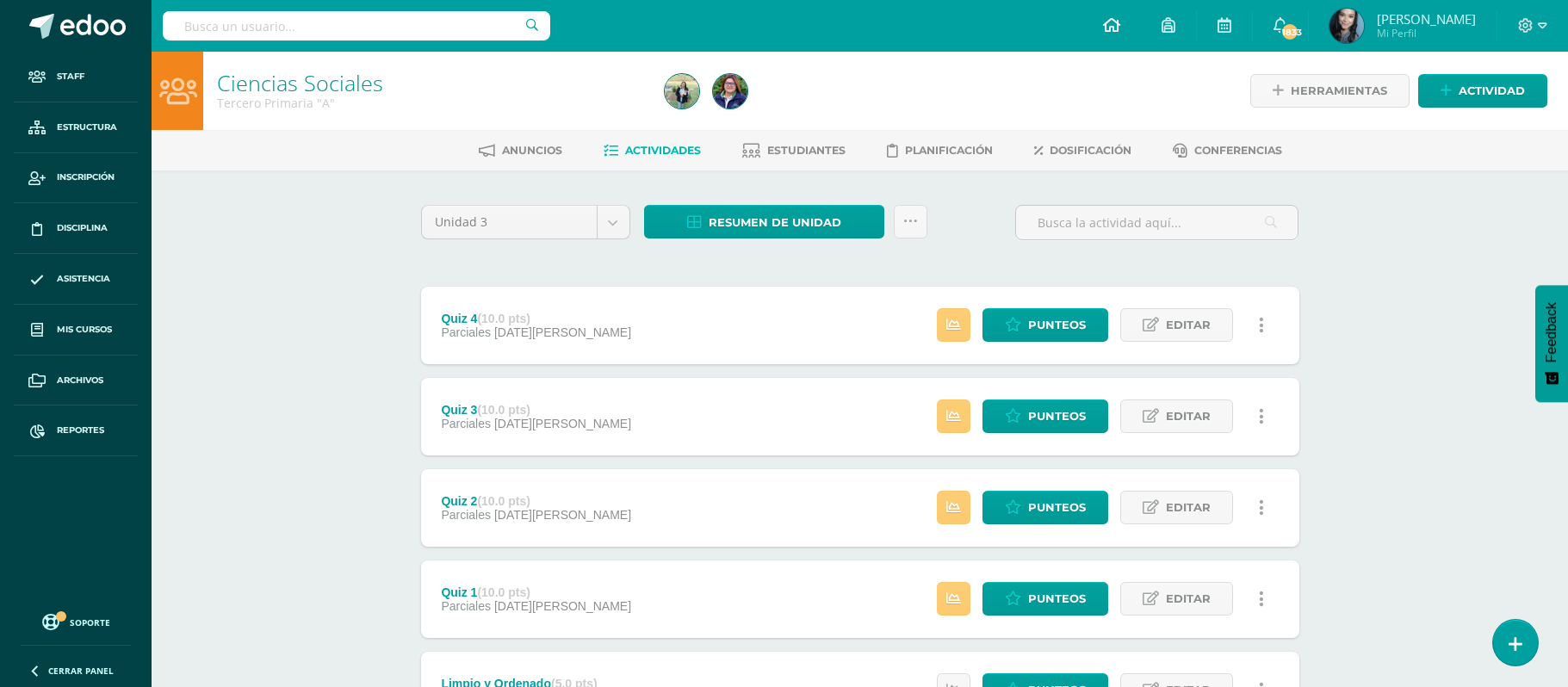
click at [1116, 35] on link at bounding box center [1111, 25] width 58 height 52
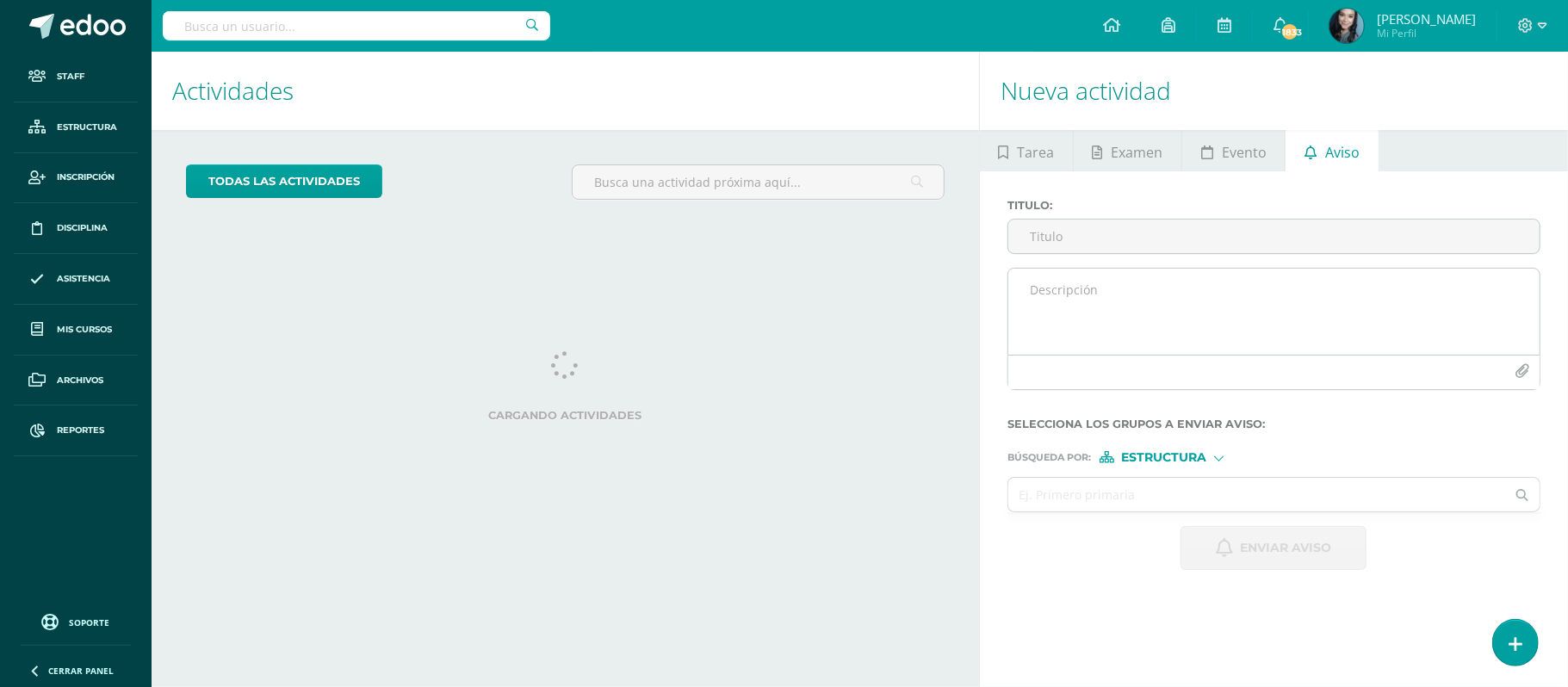
click at [1120, 306] on textarea at bounding box center [1274, 311] width 531 height 86
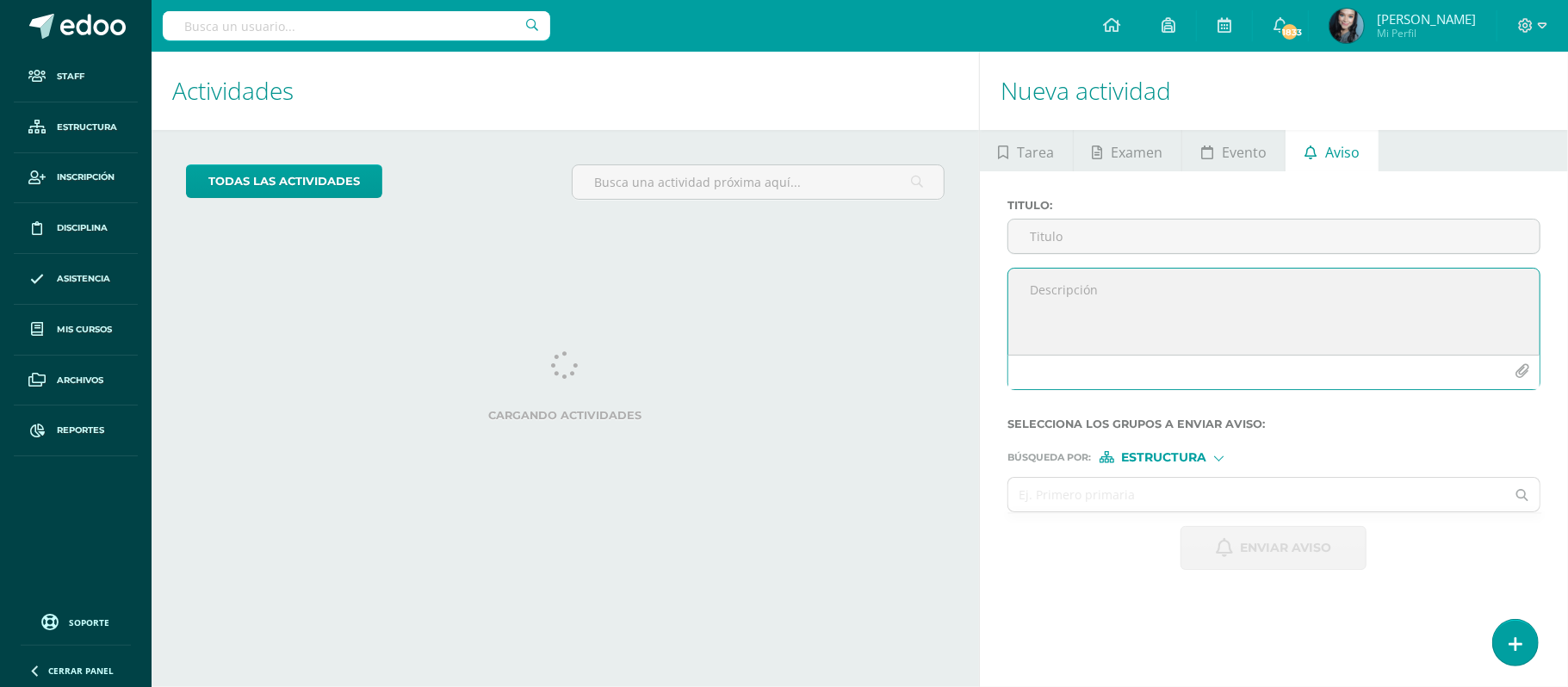
paste textarea "ACTIVIDADES DE INDEPENDENCIA 2025 Queridos estudiantes, les queremos compartir …"
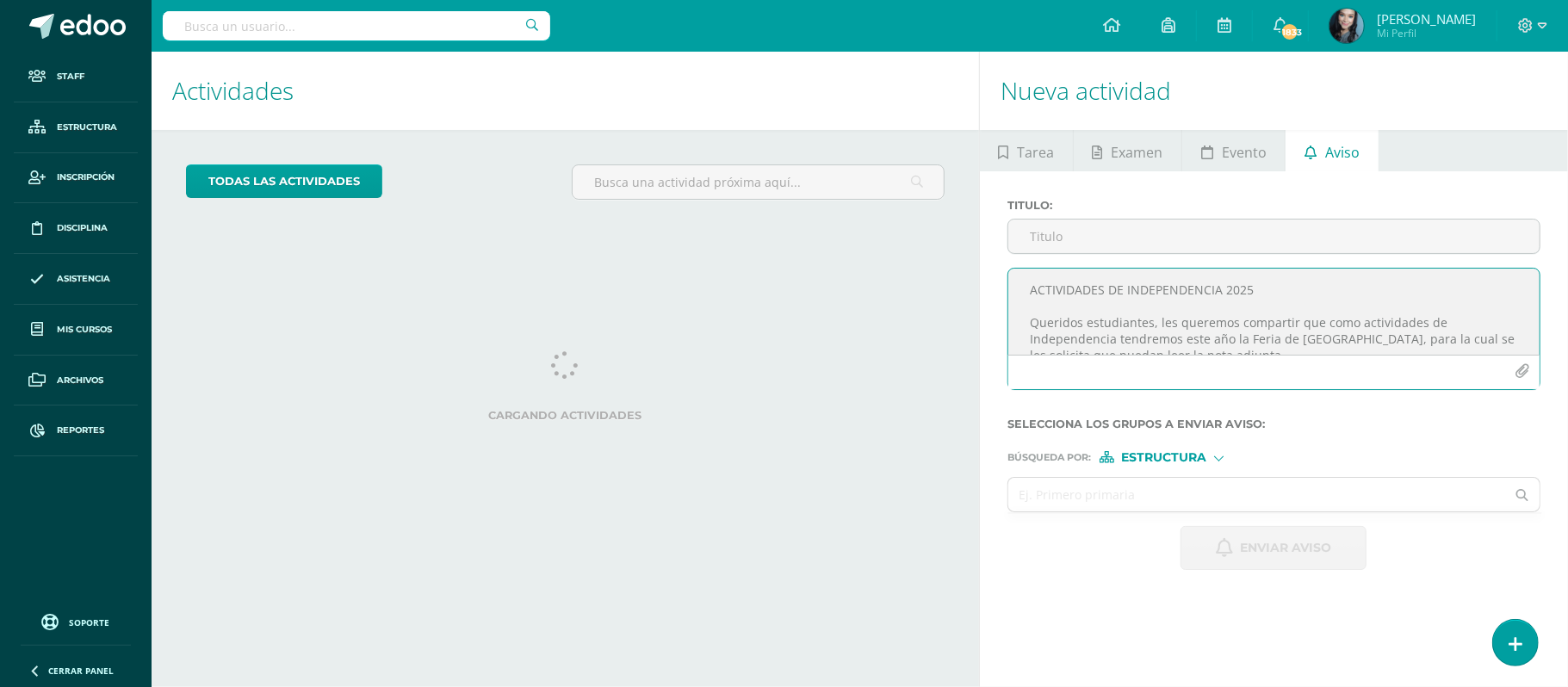
drag, startPoint x: 1031, startPoint y: 315, endPoint x: 1031, endPoint y: 306, distance: 9.0
click at [1016, 281] on textarea "ACTIVIDADES DE INDEPENDENCIA 2025 Queridos estudiantes, les queremos compartir …" at bounding box center [1274, 311] width 531 height 86
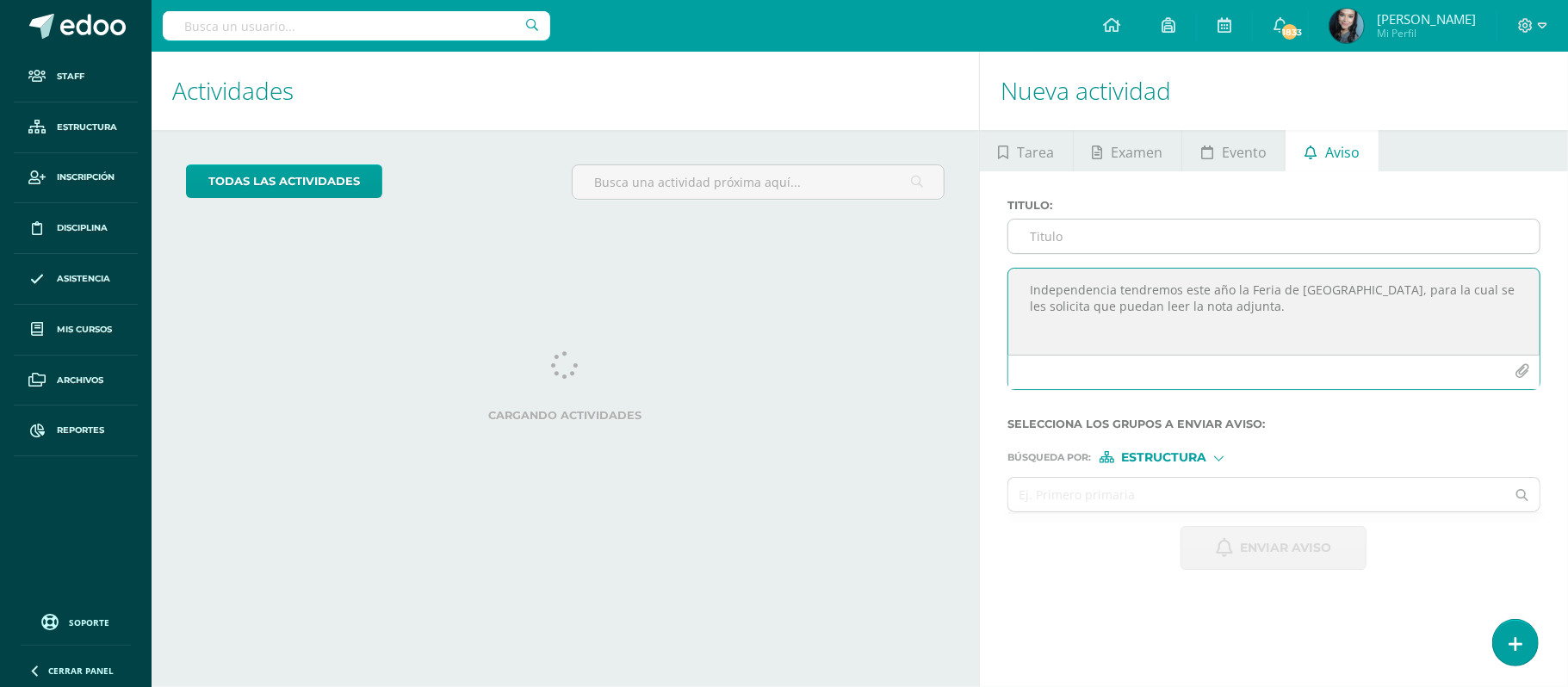
type textarea "Independencia tendremos este año la Feria de Jocotenango, para la cual se les s…"
click at [1054, 246] on input "Titulo :" at bounding box center [1274, 237] width 531 height 34
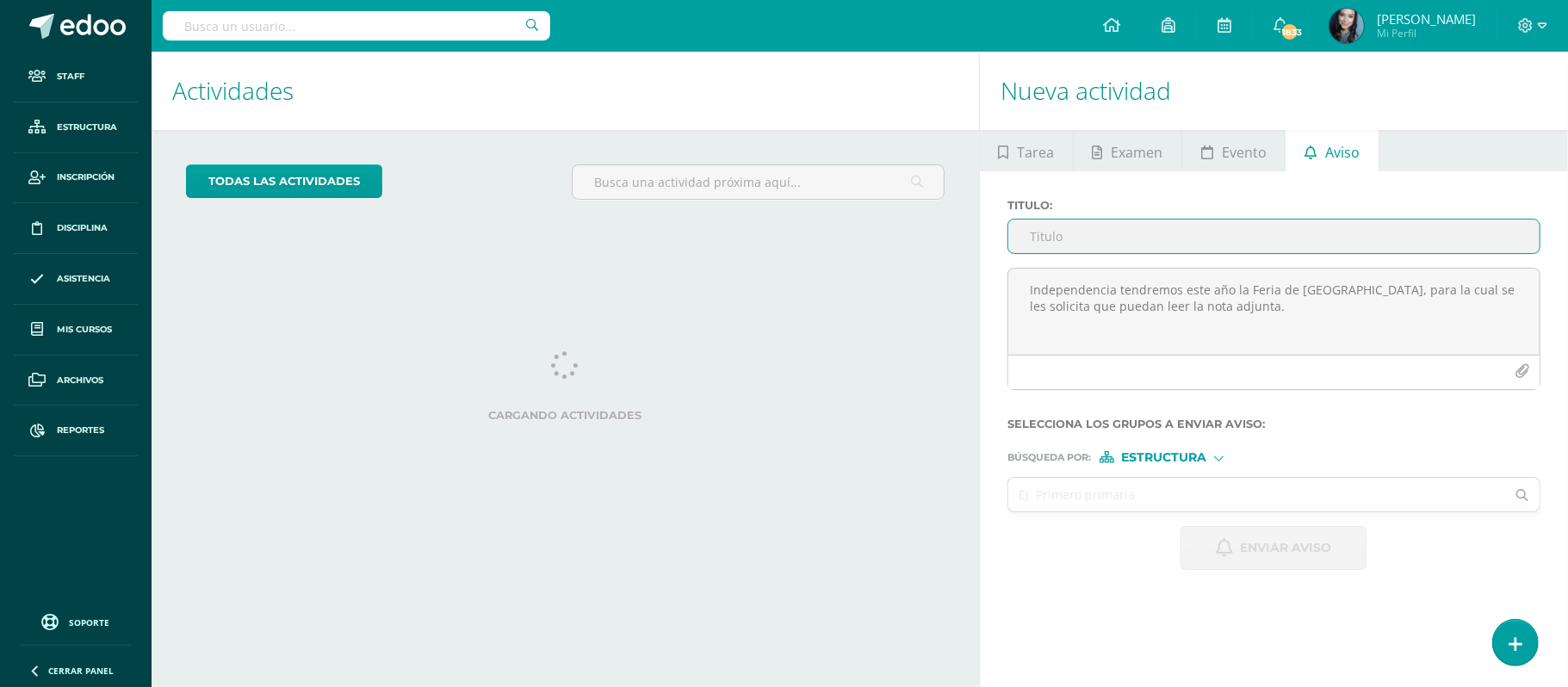
paste input "ACTIVIDADES DE INDEPENDENCIA 2025 Queridos estudiantes, les queremos compartir …"
drag, startPoint x: 1528, startPoint y: 236, endPoint x: 964, endPoint y: 254, distance: 564.3
click at [964, 254] on div "Actividades Actividad todas las Actividades No tienes actividades Échale un vis…" at bounding box center [858, 369] width 1429 height 635
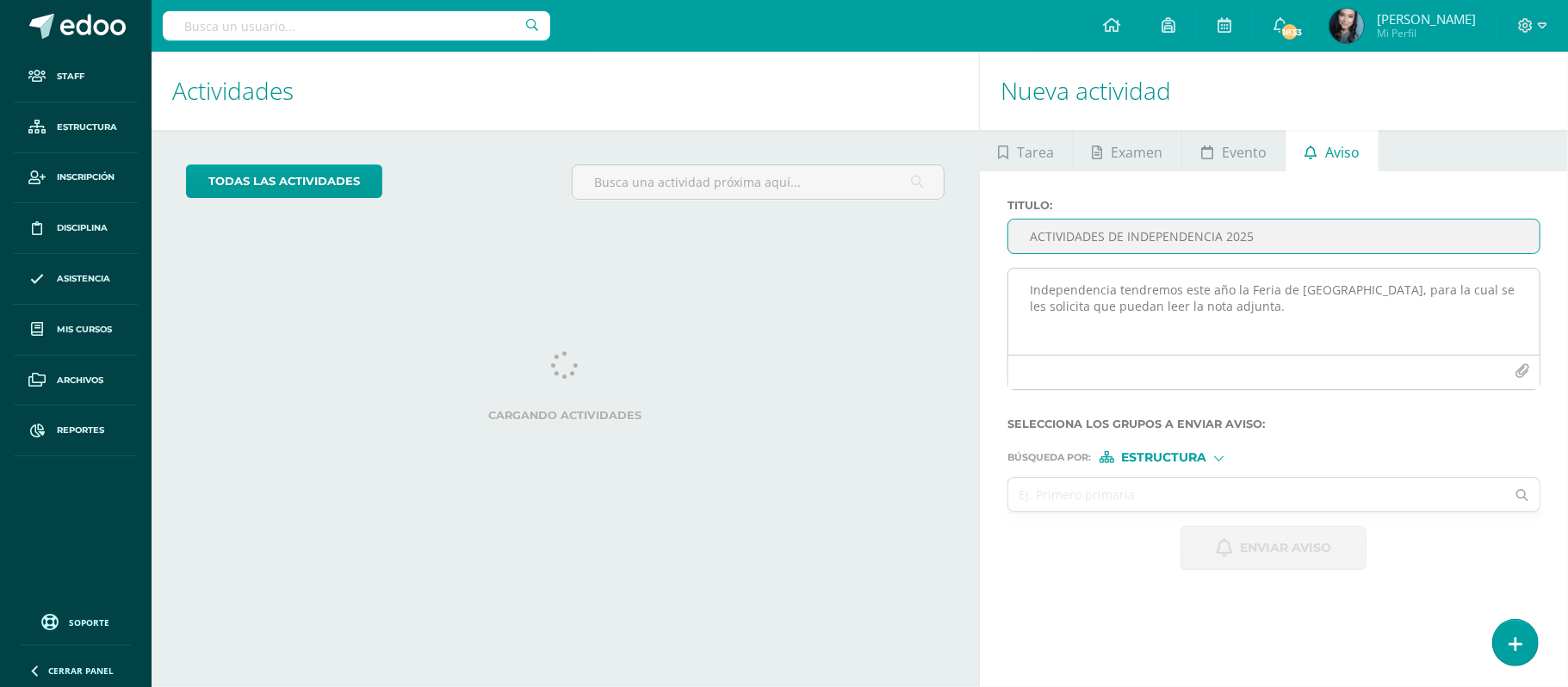
type input "ACTIVIDADES DE INDEPENDENCIA 2025"
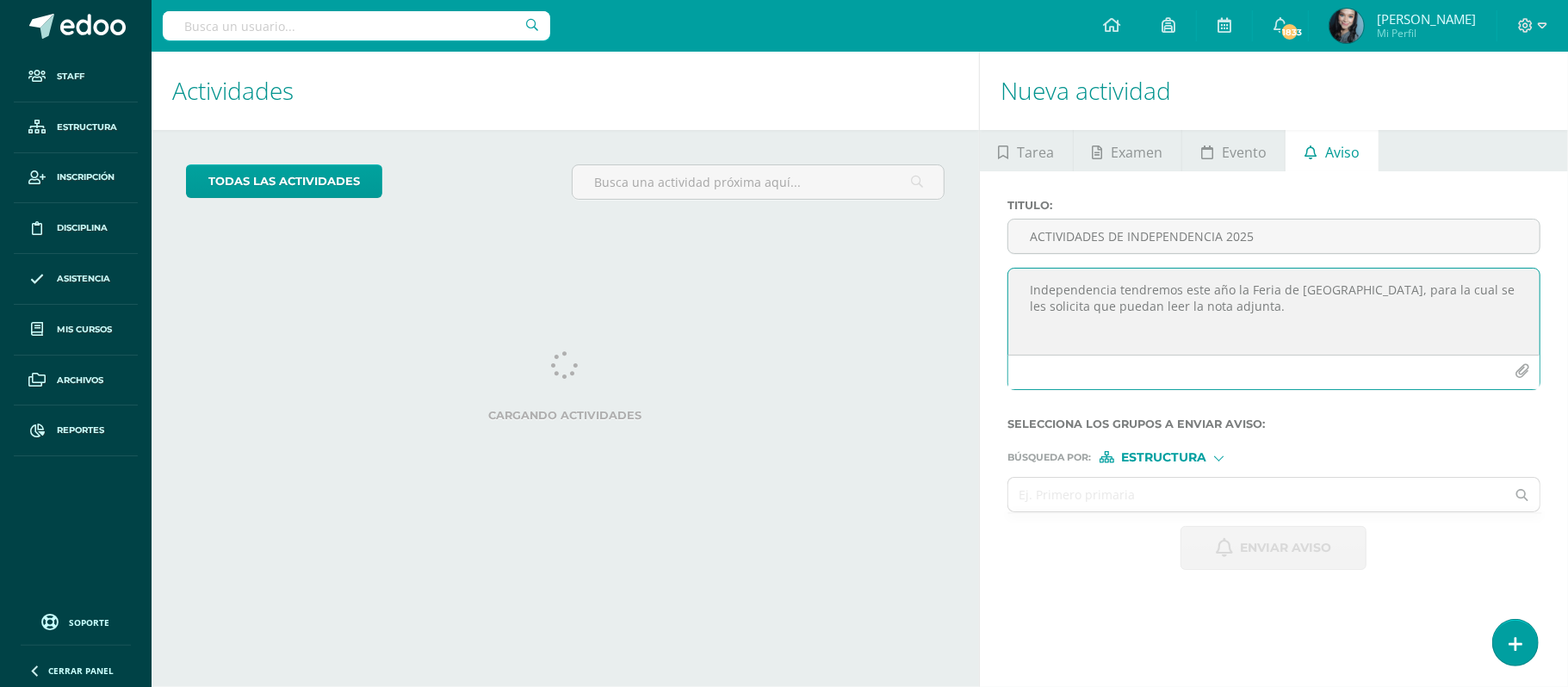
click at [1523, 368] on icon "button" at bounding box center [1522, 371] width 15 height 15
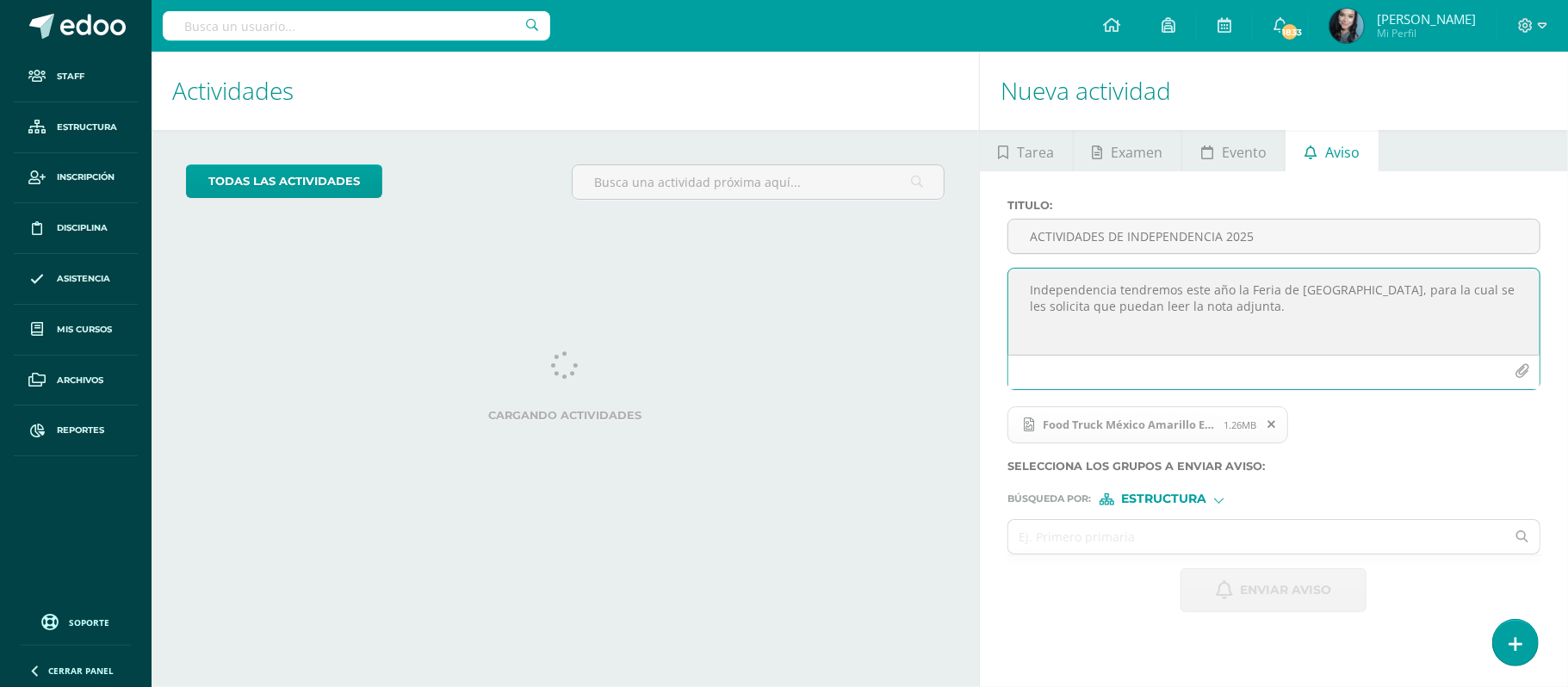
click at [1245, 307] on textarea "Independencia tendremos este año la Feria de Jocotenango, para la cual se les s…" at bounding box center [1274, 311] width 531 height 86
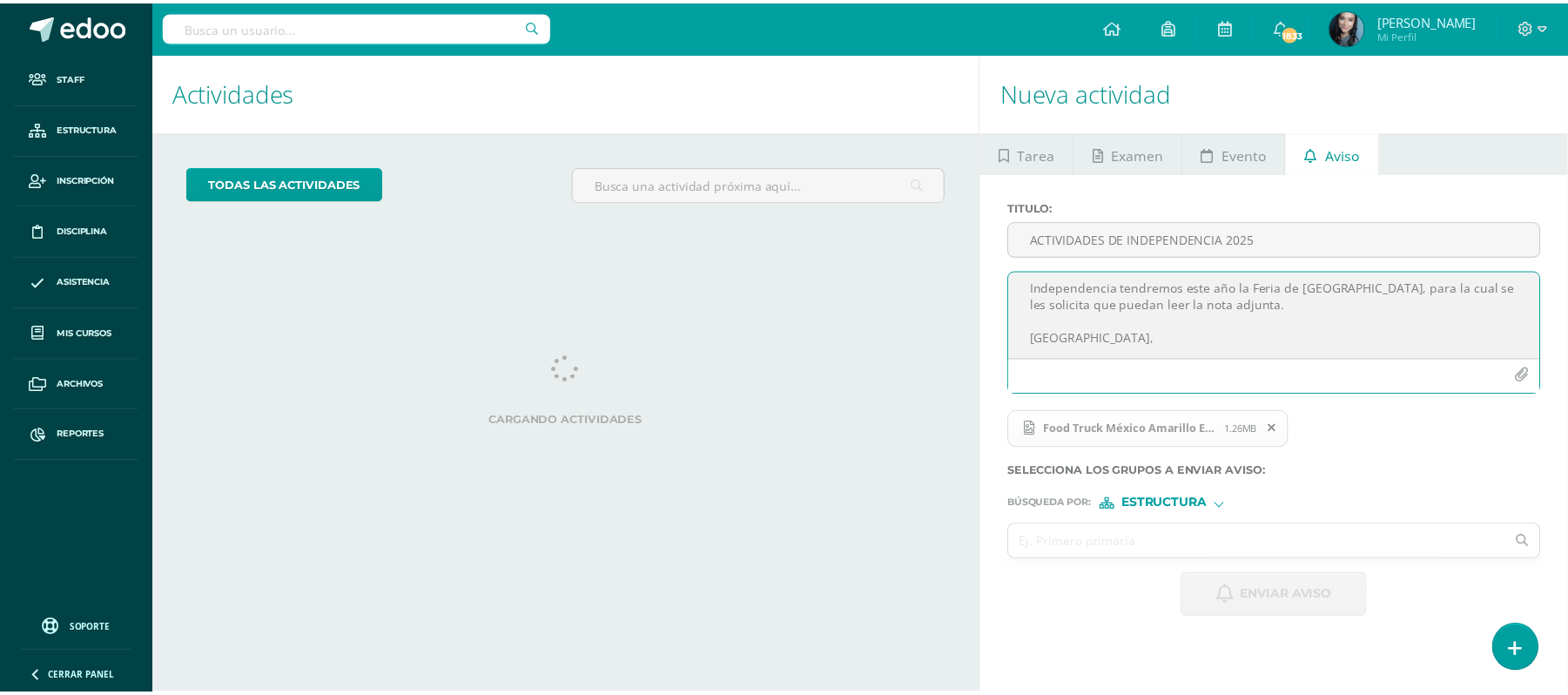
scroll to position [25, 0]
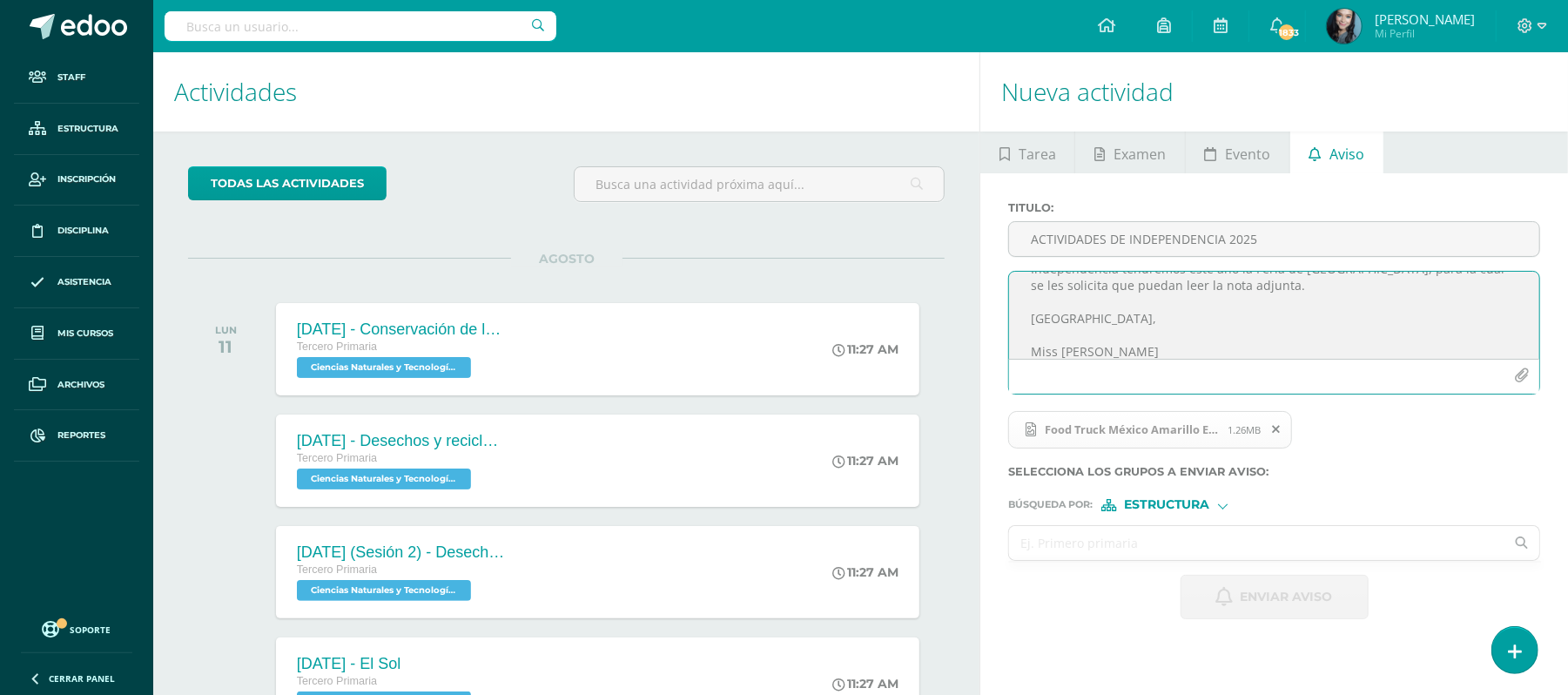
type textarea "Independencia tendremos este año la Feria de Jocotenango, para la cual se les s…"
click at [1130, 529] on input "text" at bounding box center [1257, 543] width 496 height 34
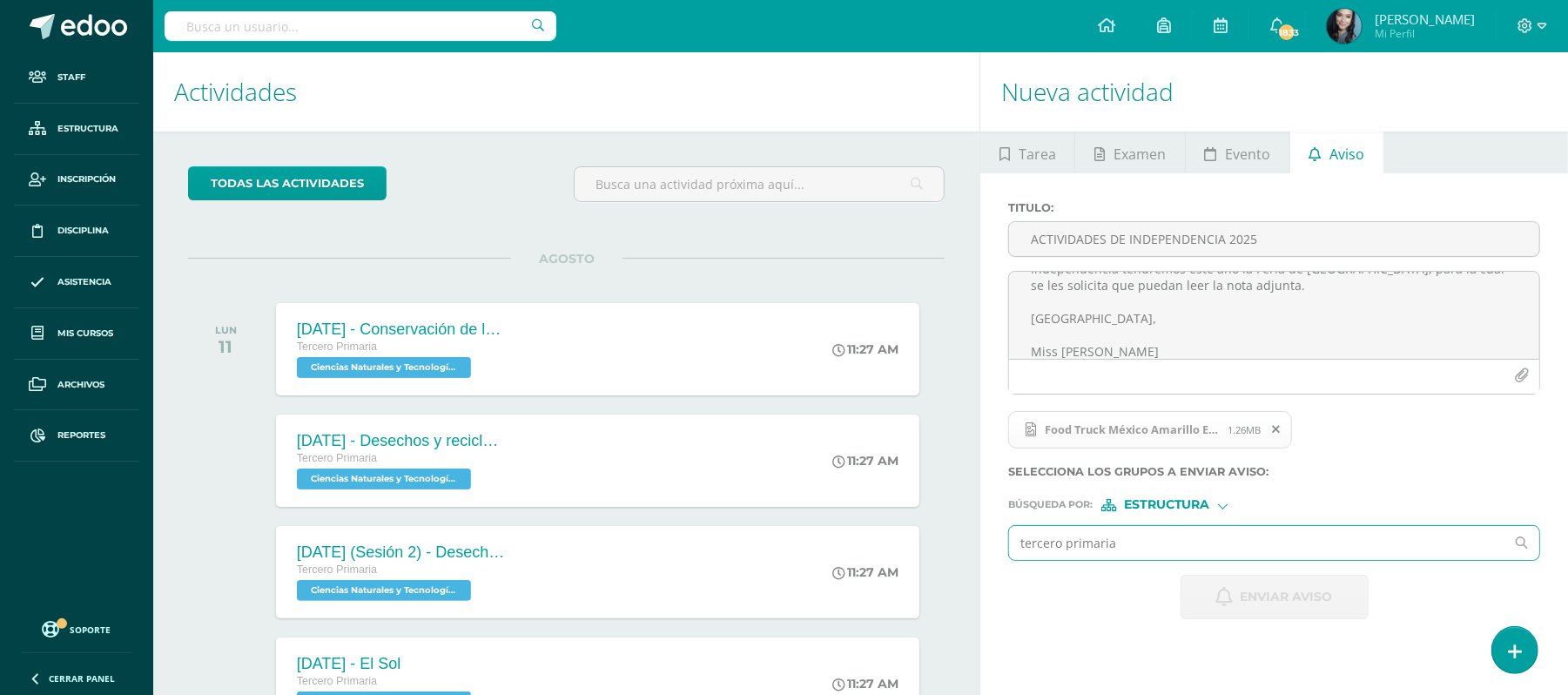
type input "tercero primaria"
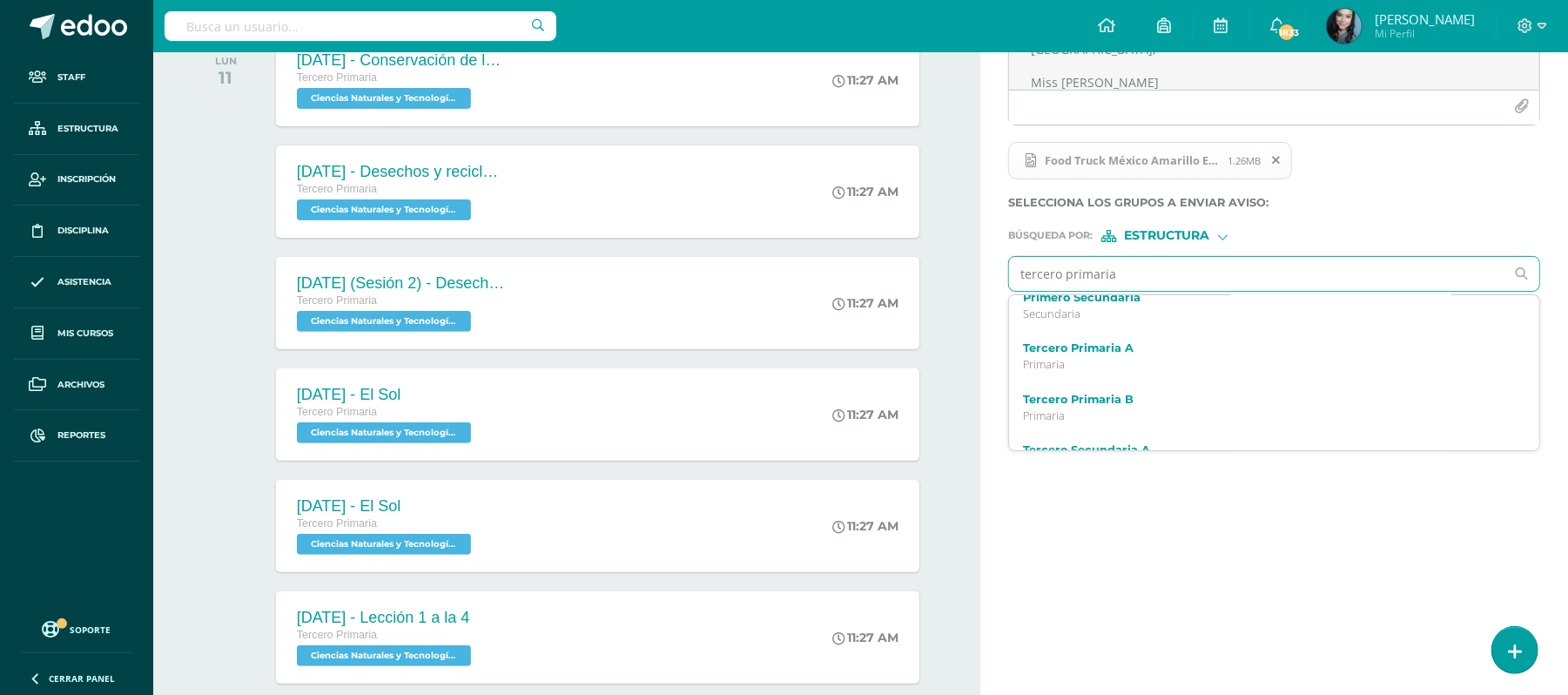
scroll to position [172, 0]
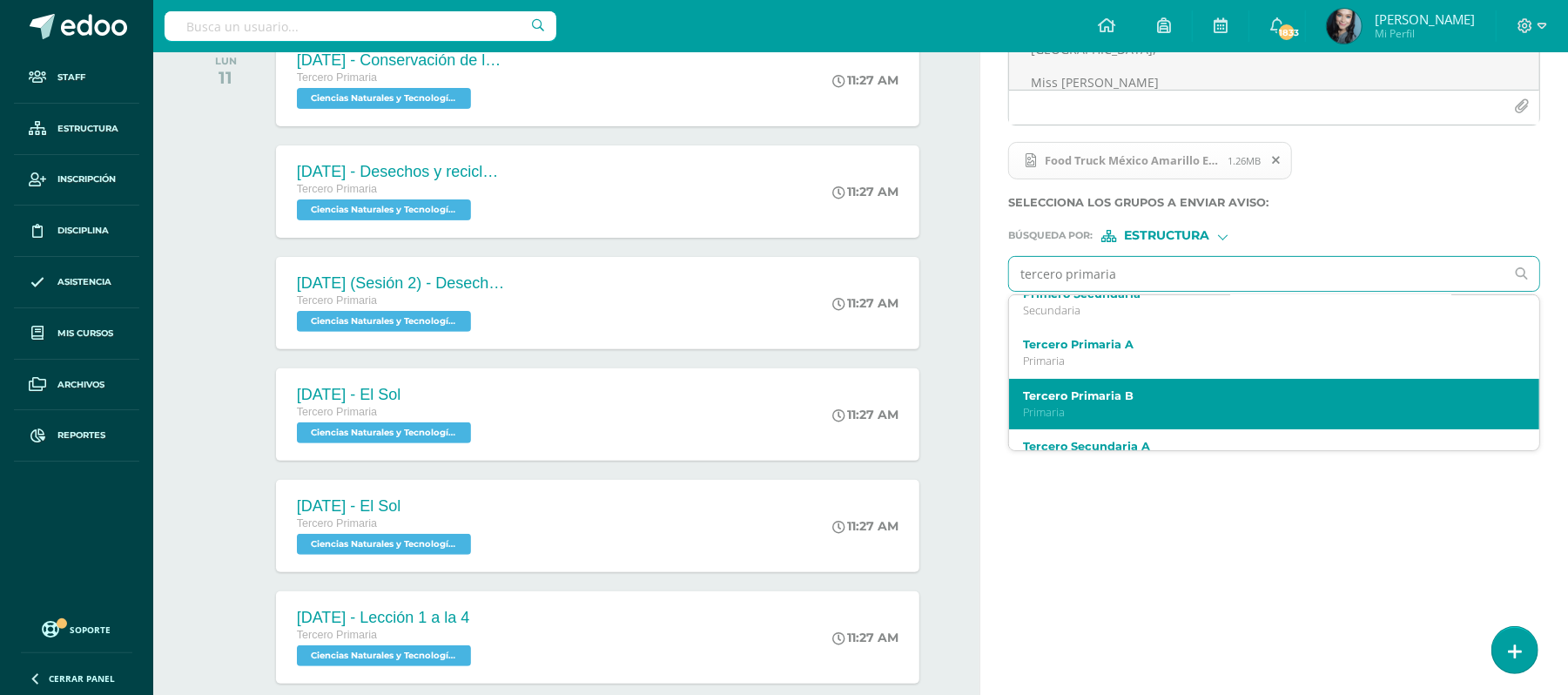
click at [1195, 398] on label "Tercero Primaria B" at bounding box center [1263, 396] width 480 height 13
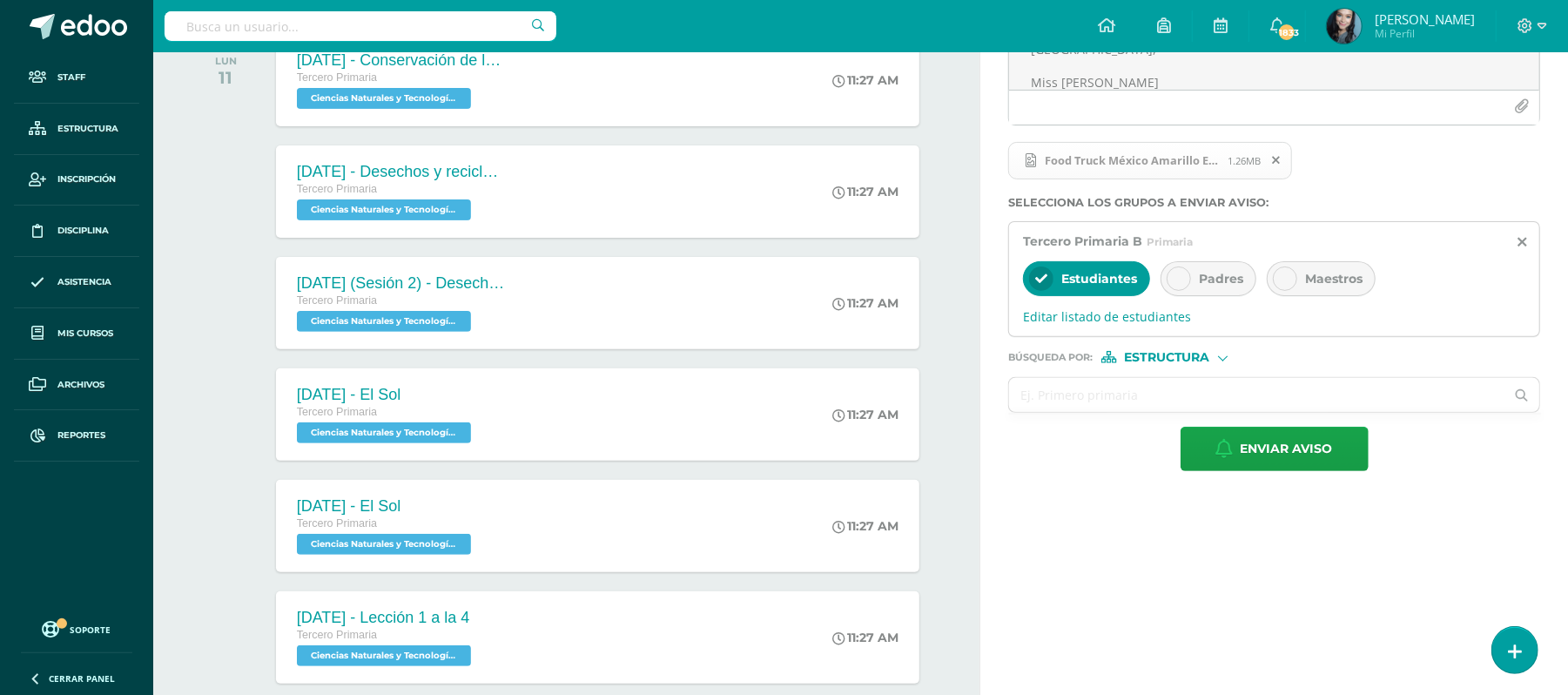
scroll to position [0, 0]
click at [1216, 296] on div "Padres" at bounding box center [1209, 278] width 95 height 35
click at [1312, 286] on span "Maestros" at bounding box center [1334, 278] width 57 height 15
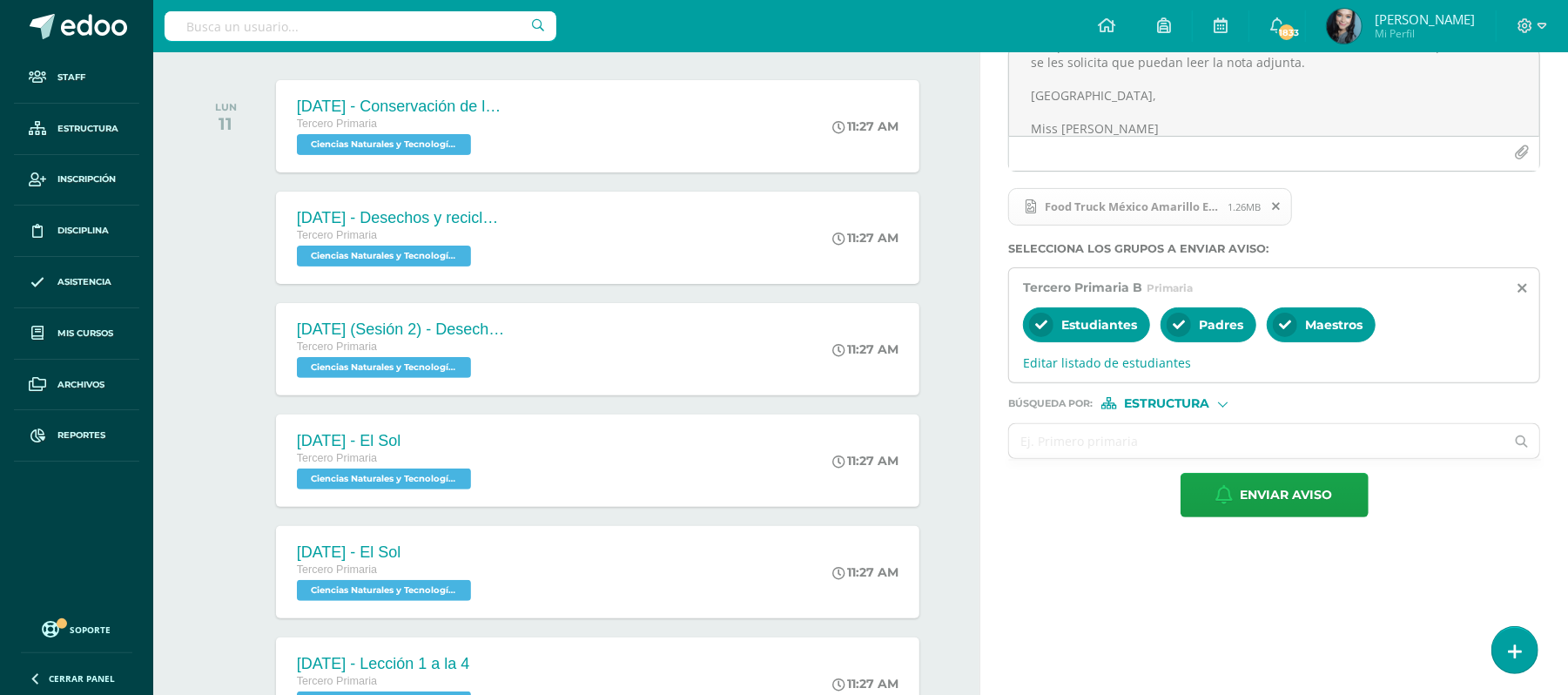
scroll to position [251, 0]
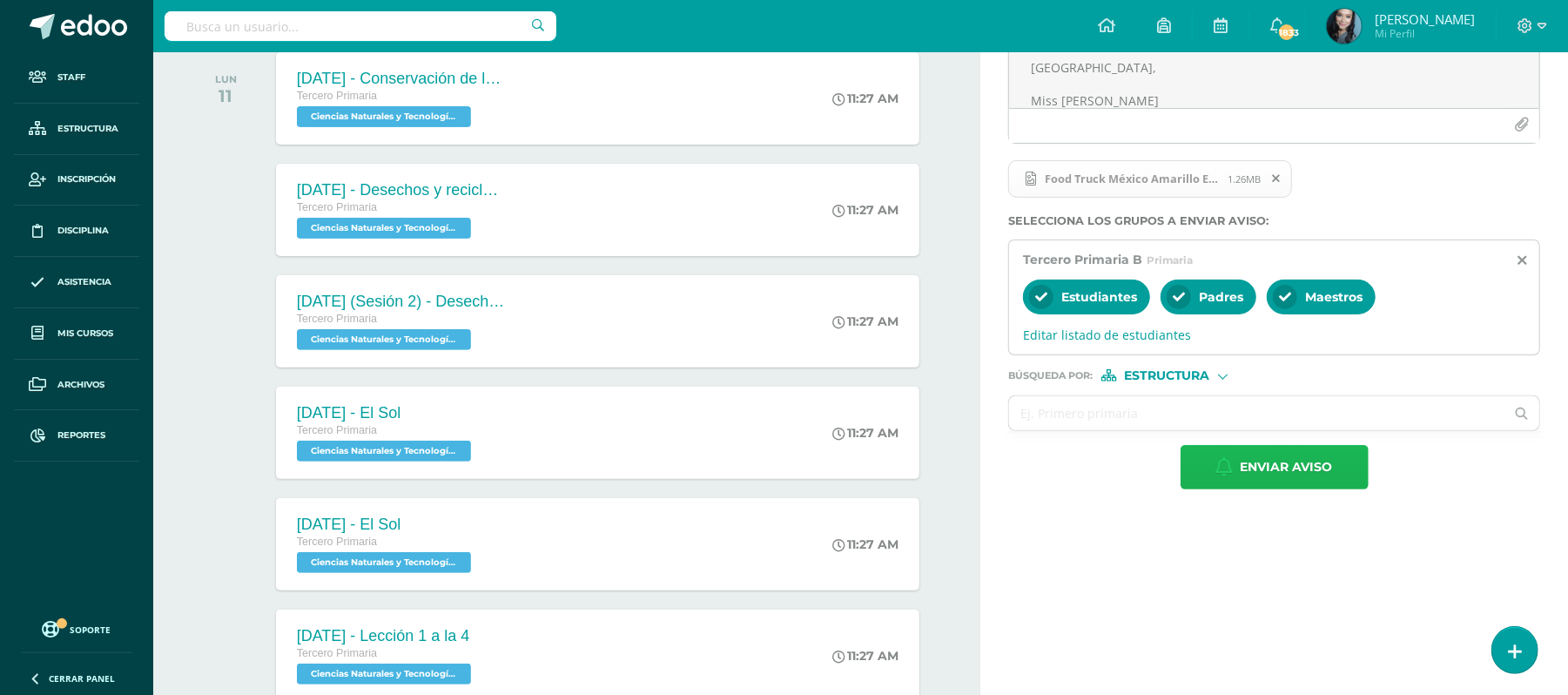
click at [1300, 484] on span "Enviar aviso" at bounding box center [1287, 467] width 92 height 43
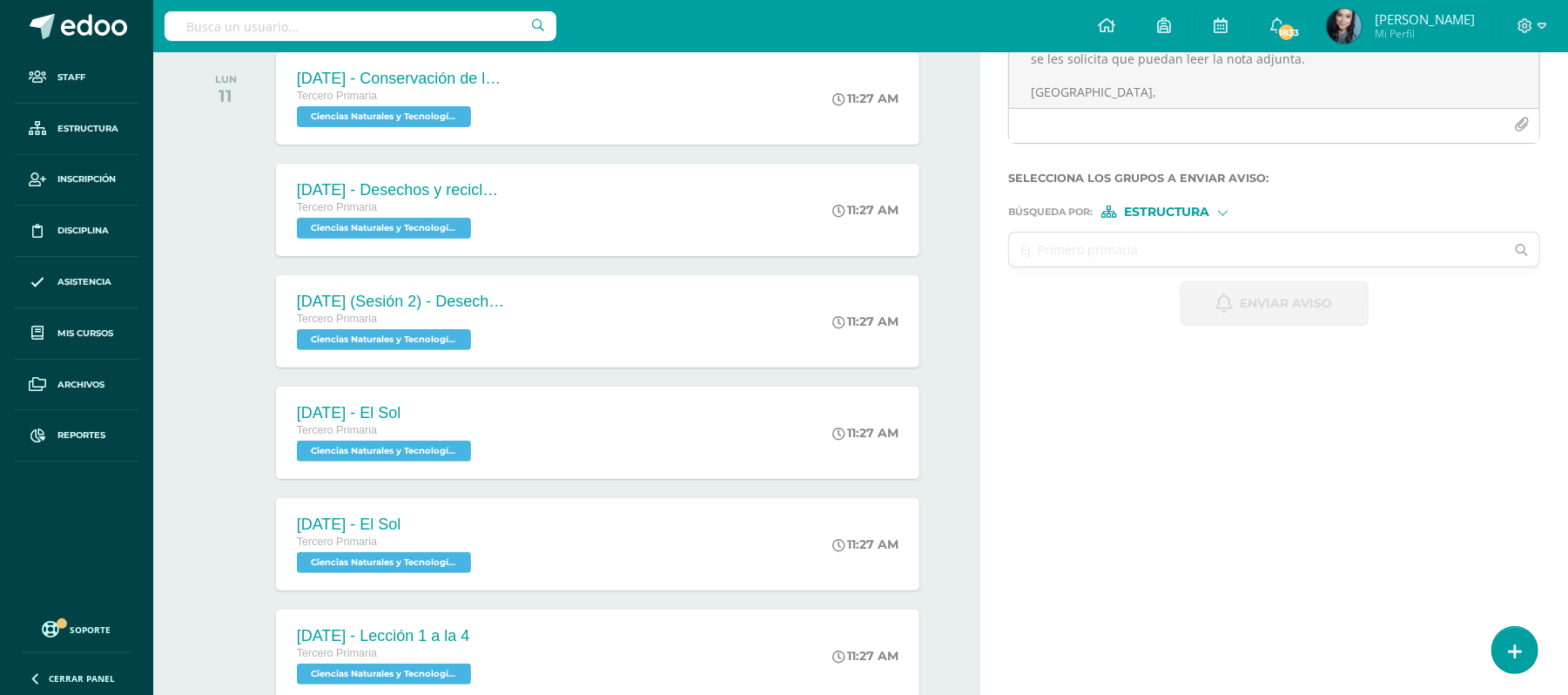
scroll to position [0, 0]
